Goal: Task Accomplishment & Management: Complete application form

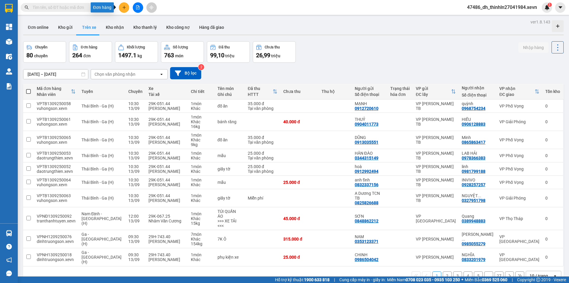
click at [122, 7] on icon "plus" at bounding box center [124, 7] width 4 height 4
click at [140, 22] on div "Tạo đơn hàng" at bounding box center [148, 22] width 26 height 7
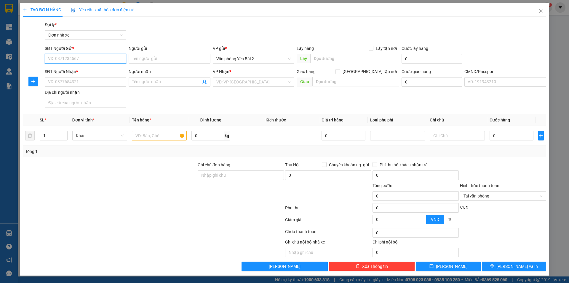
click at [99, 59] on input "SĐT Người Gửi *" at bounding box center [86, 58] width 82 height 9
type input "0914339402"
click at [93, 72] on div "0914339402 - [PERSON_NAME]" at bounding box center [85, 70] width 74 height 7
type input "[PERSON_NAME]"
type input "0827549988"
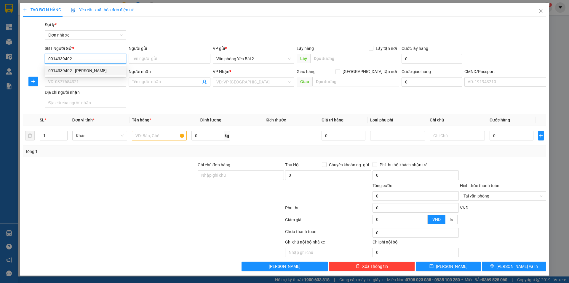
type input "[PERSON_NAME]"
type input "1"
type input "0914339402"
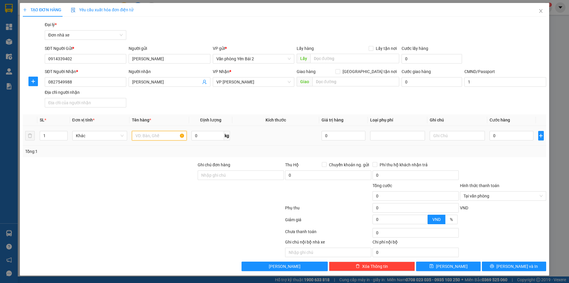
click at [158, 135] on input "text" at bounding box center [159, 135] width 55 height 9
type input "D"
type input "ĐỒ ĂN"
click at [204, 135] on input "0" at bounding box center [208, 135] width 33 height 9
type input "3"
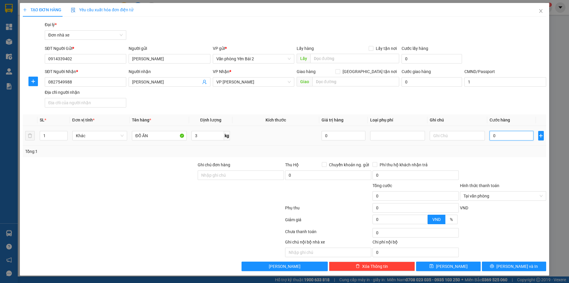
click at [504, 132] on input "0" at bounding box center [512, 135] width 44 height 9
type input "3"
type input "30"
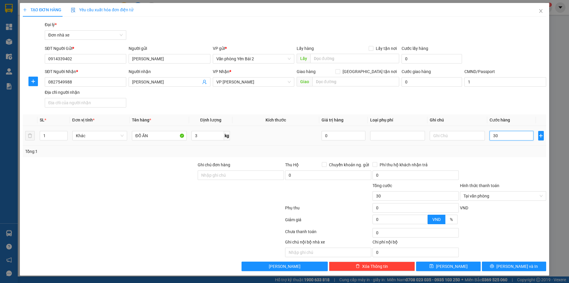
type input "300"
type input "3.000"
type input "30.000"
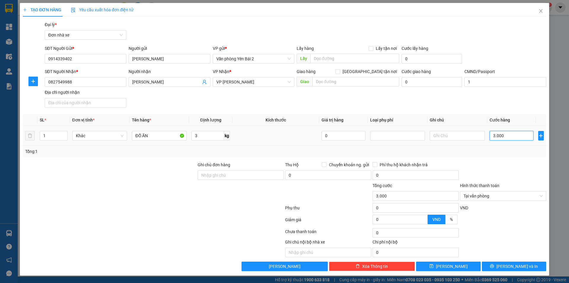
type input "30.000"
click at [85, 82] on input "0827549988" at bounding box center [86, 81] width 82 height 9
drag, startPoint x: 79, startPoint y: 82, endPoint x: 45, endPoint y: 80, distance: 34.8
click at [45, 80] on input "0827549988" at bounding box center [86, 81] width 82 height 9
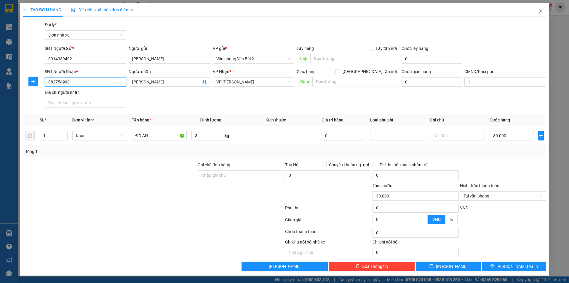
type input "0827549988"
click at [85, 93] on div "0827549988 - [PERSON_NAME]" at bounding box center [85, 93] width 74 height 7
click at [517, 266] on span "[PERSON_NAME] và In" at bounding box center [518, 266] width 42 height 7
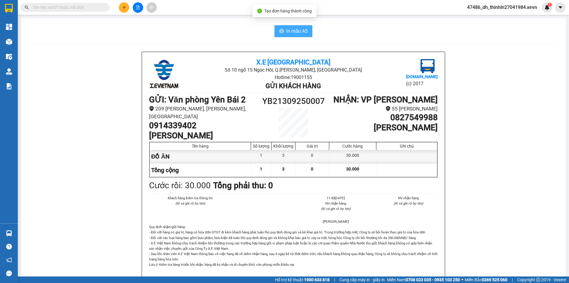
click at [286, 31] on span "In mẫu A5" at bounding box center [296, 30] width 21 height 7
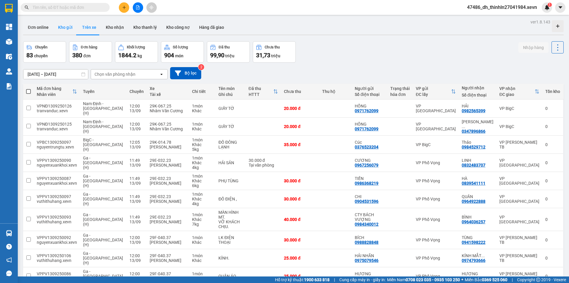
click at [69, 28] on button "Kho gửi" at bounding box center [65, 27] width 24 height 14
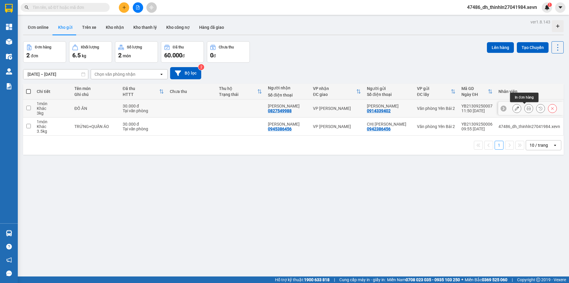
click at [527, 107] on icon at bounding box center [529, 108] width 4 height 4
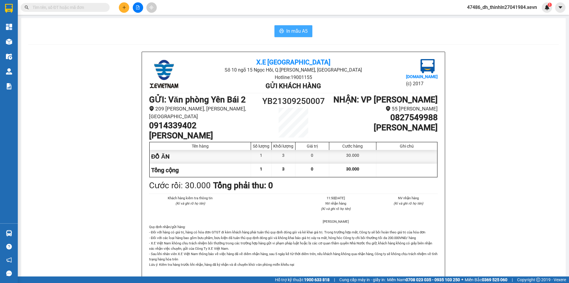
click at [288, 31] on span "In mẫu A5" at bounding box center [296, 30] width 21 height 7
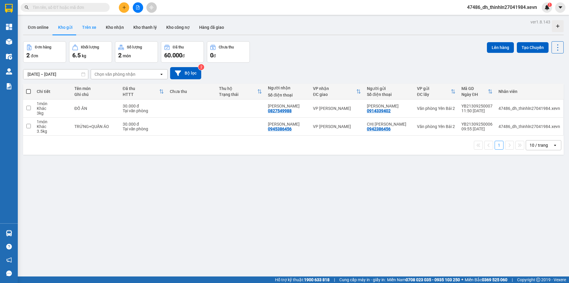
click at [92, 26] on button "Trên xe" at bounding box center [89, 27] width 24 height 14
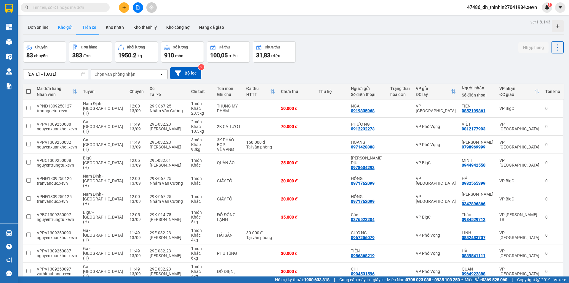
click at [67, 28] on button "Kho gửi" at bounding box center [65, 27] width 24 height 14
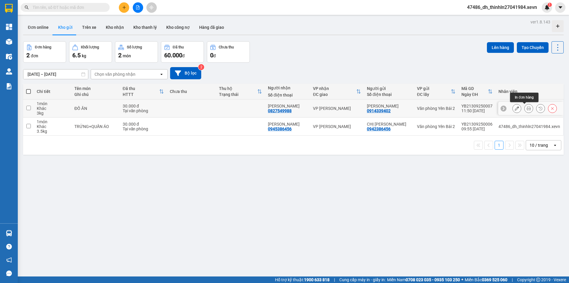
click at [527, 109] on icon at bounding box center [529, 108] width 4 height 4
